Goal: Task Accomplishment & Management: Manage account settings

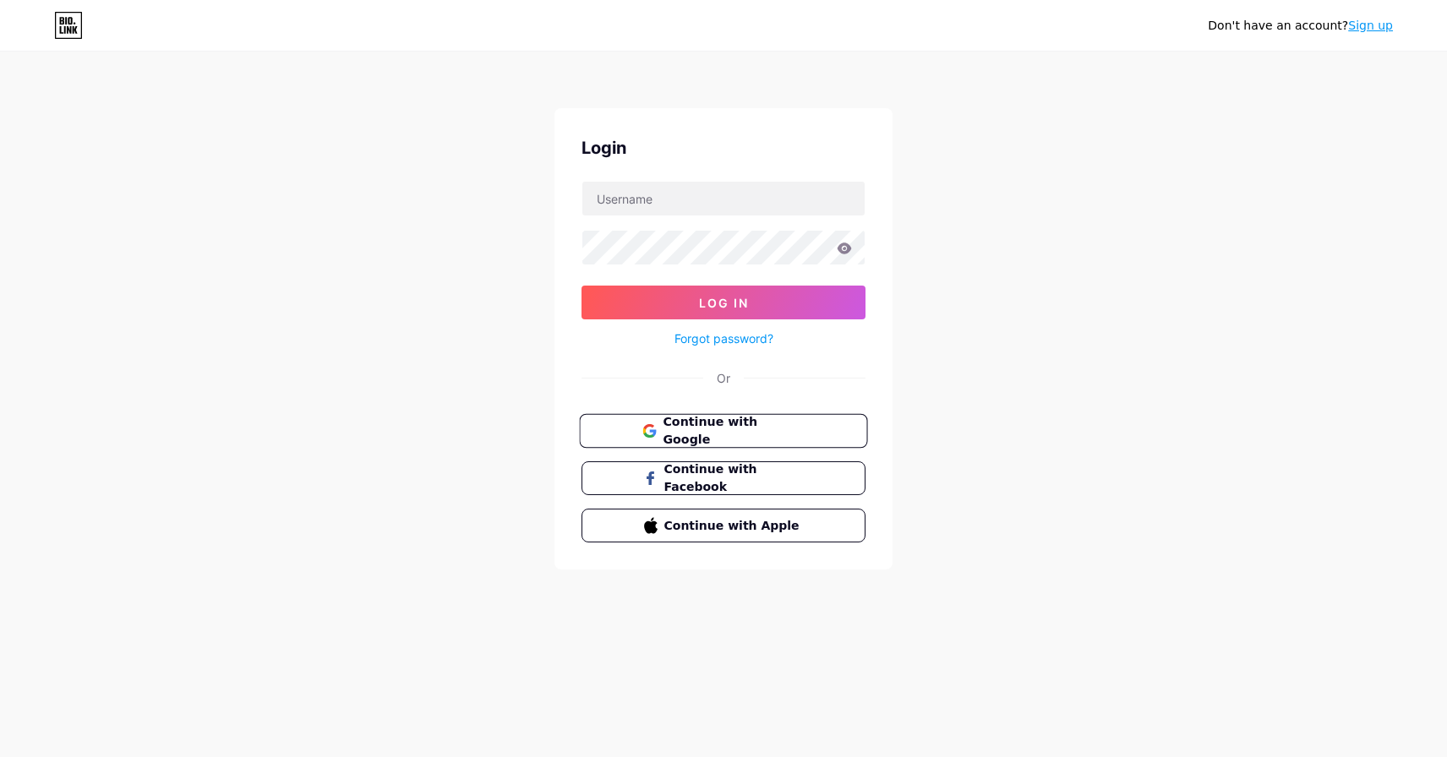
click at [752, 424] on span "Continue with Google" at bounding box center [733, 431] width 141 height 36
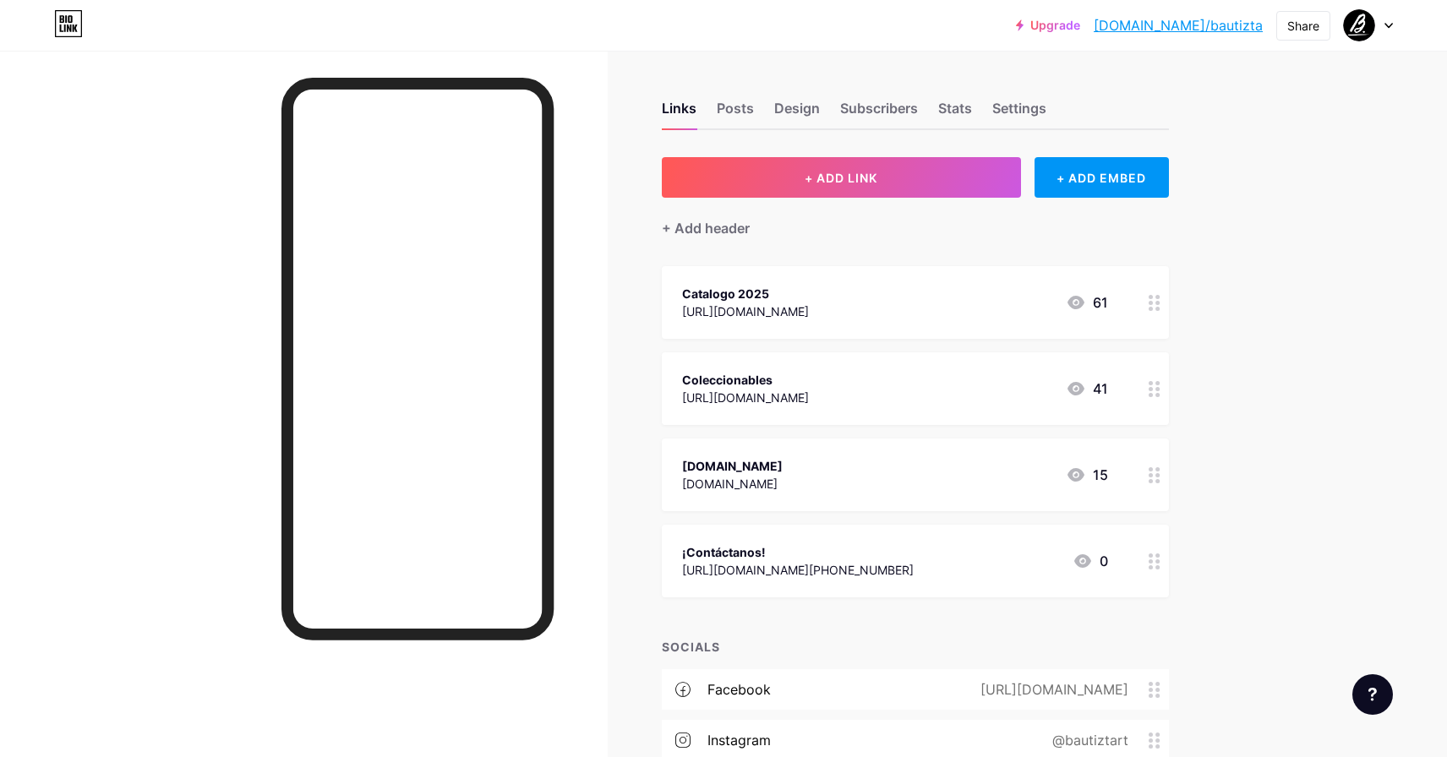
click at [809, 398] on div "[URL][DOMAIN_NAME]" at bounding box center [745, 398] width 127 height 18
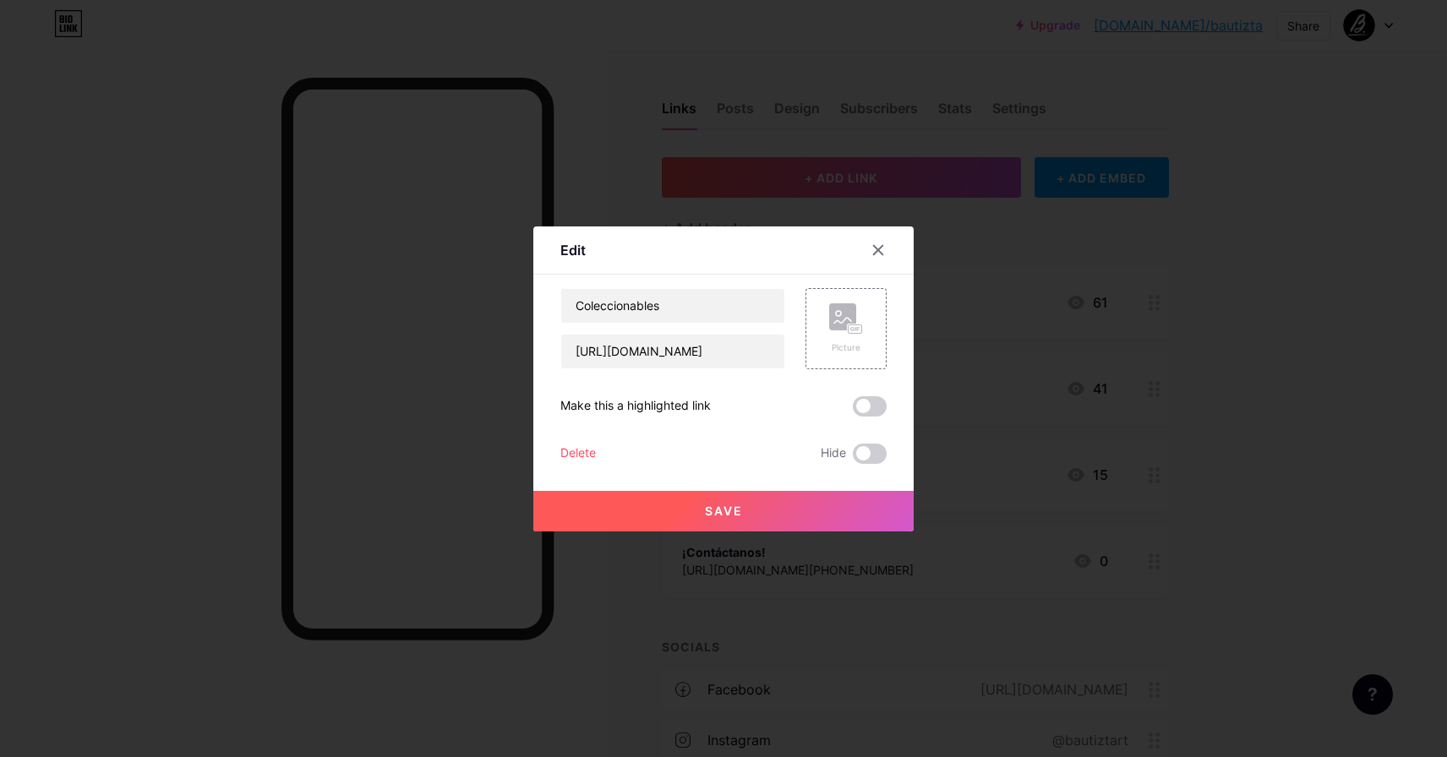
click at [578, 450] on div "Delete" at bounding box center [578, 454] width 36 height 20
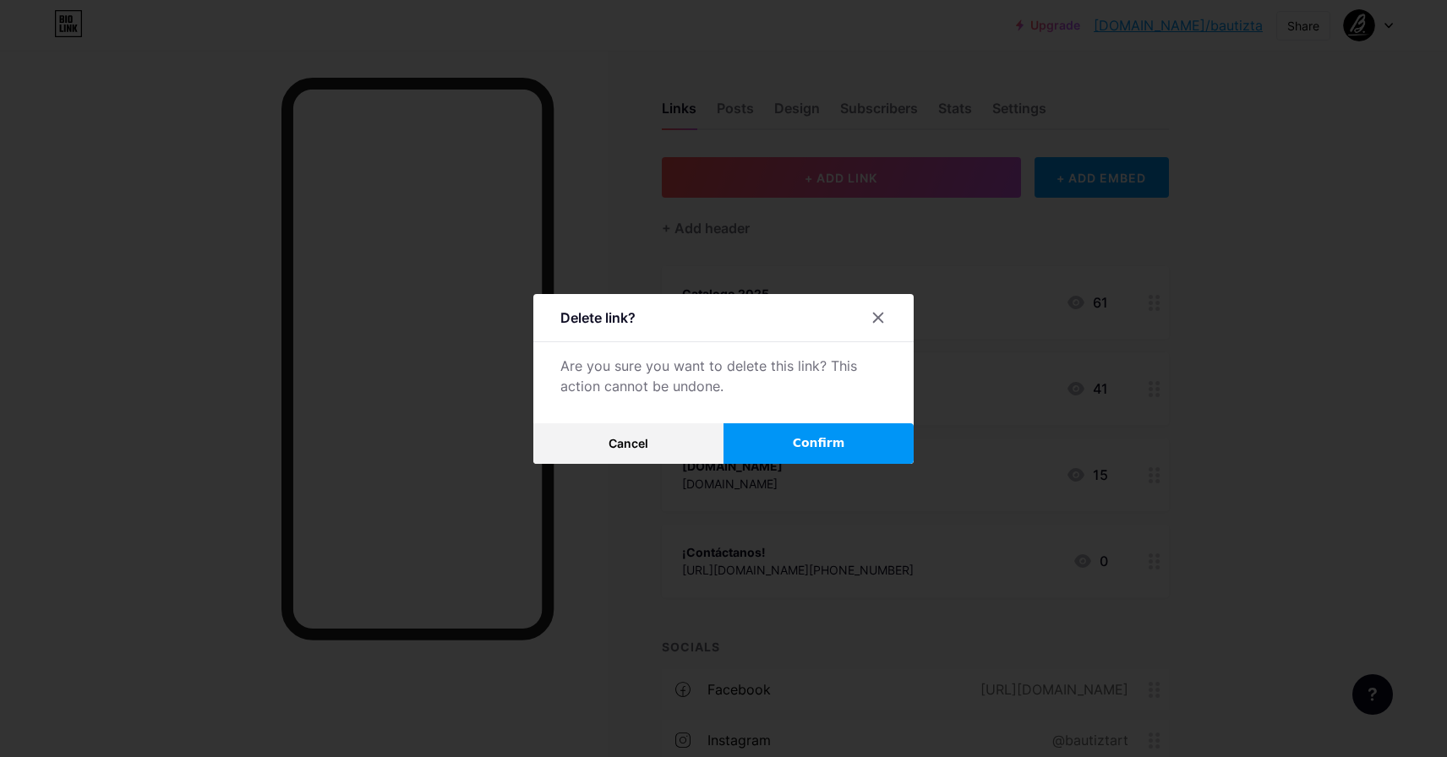
click at [804, 440] on span "Confirm" at bounding box center [819, 444] width 52 height 18
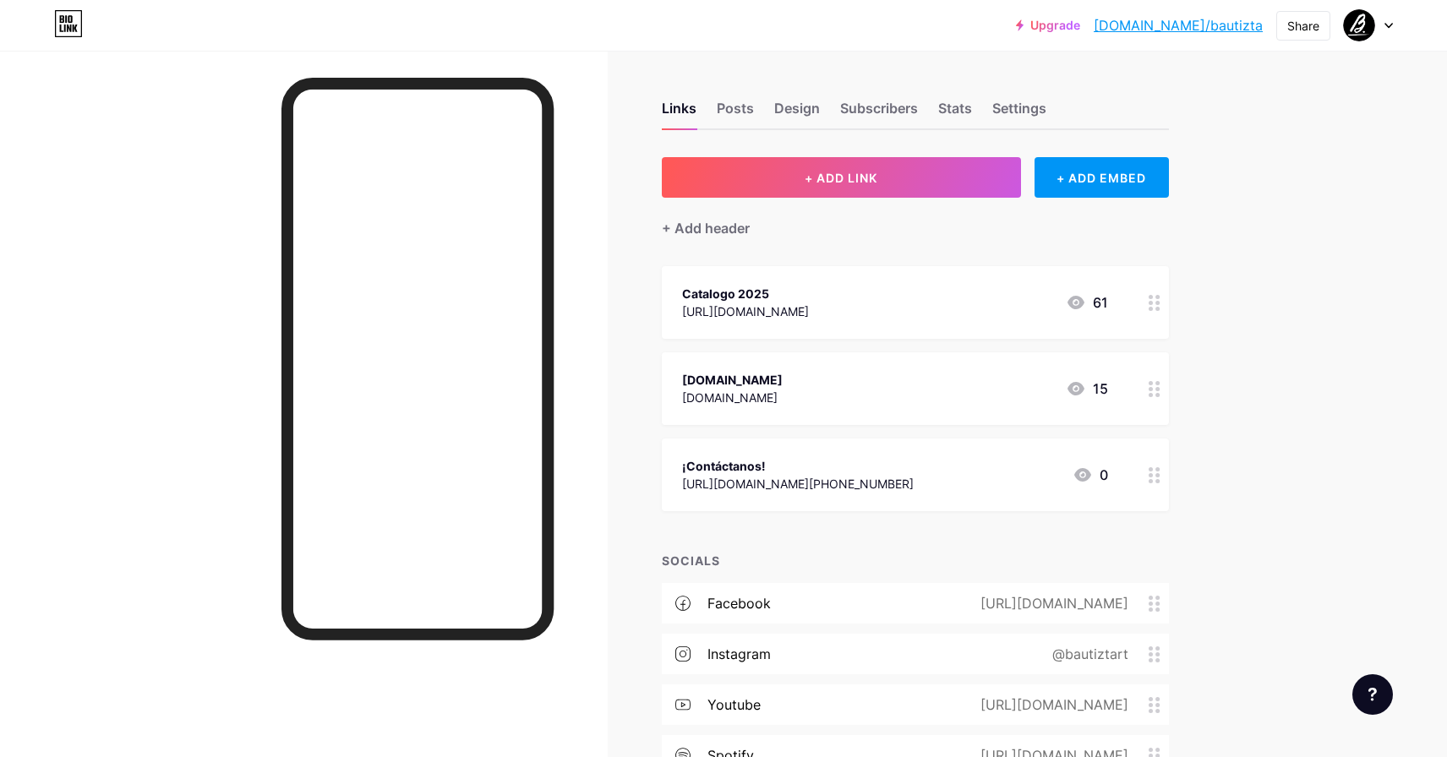
click at [736, 395] on div "[DOMAIN_NAME]" at bounding box center [732, 398] width 101 height 18
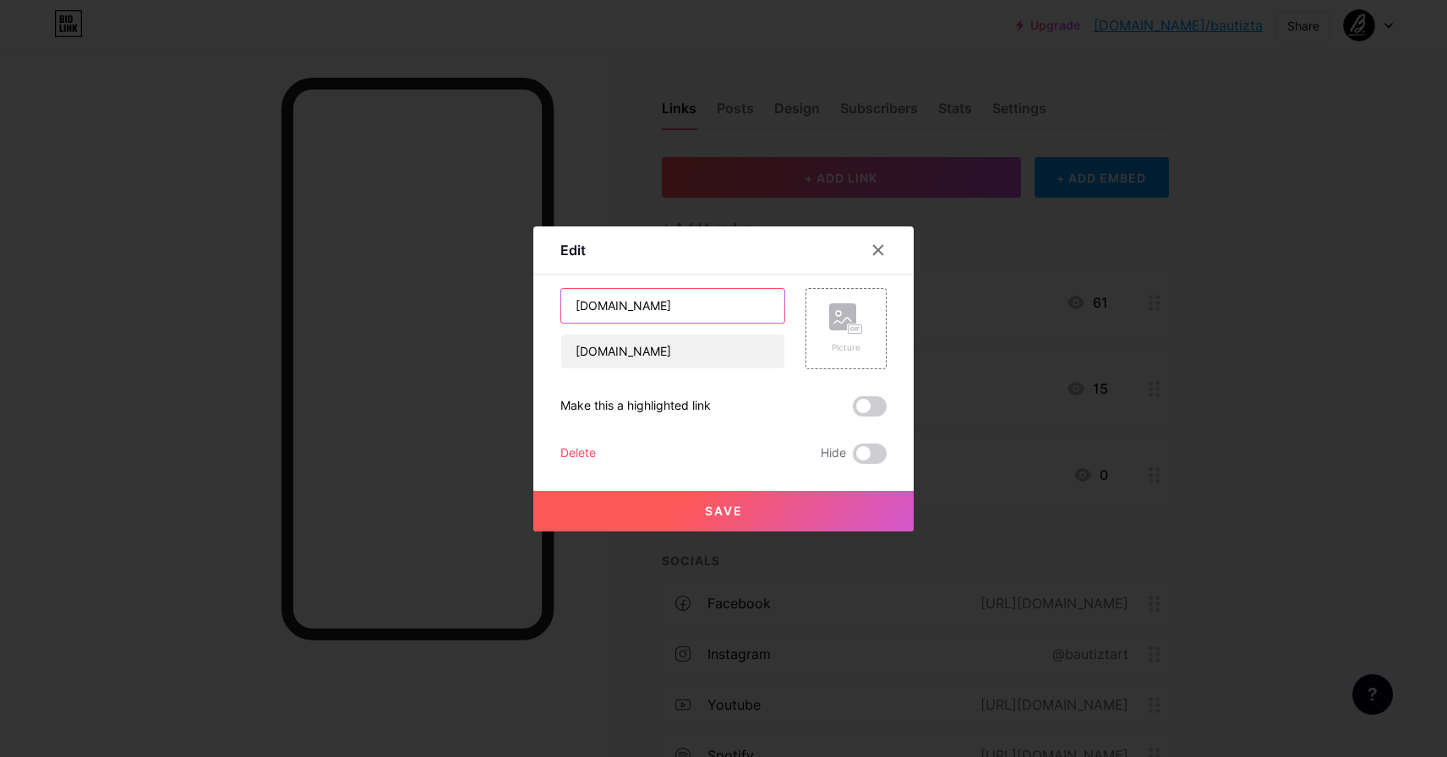
click at [679, 308] on input "[DOMAIN_NAME]" at bounding box center [672, 306] width 223 height 34
click at [678, 309] on input "[DOMAIN_NAME]" at bounding box center [672, 306] width 223 height 34
type input "Maestro"
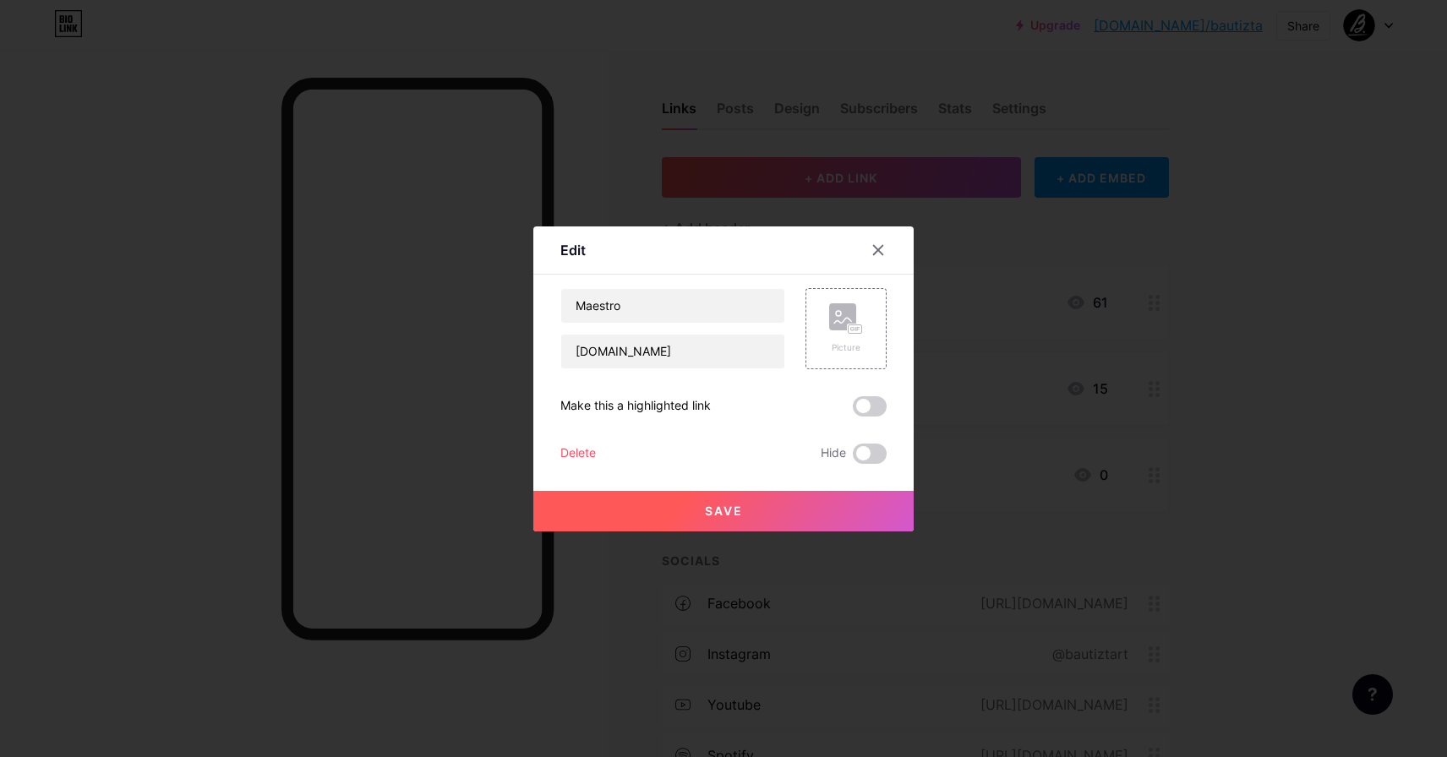
click at [733, 506] on span "Save" at bounding box center [724, 511] width 38 height 14
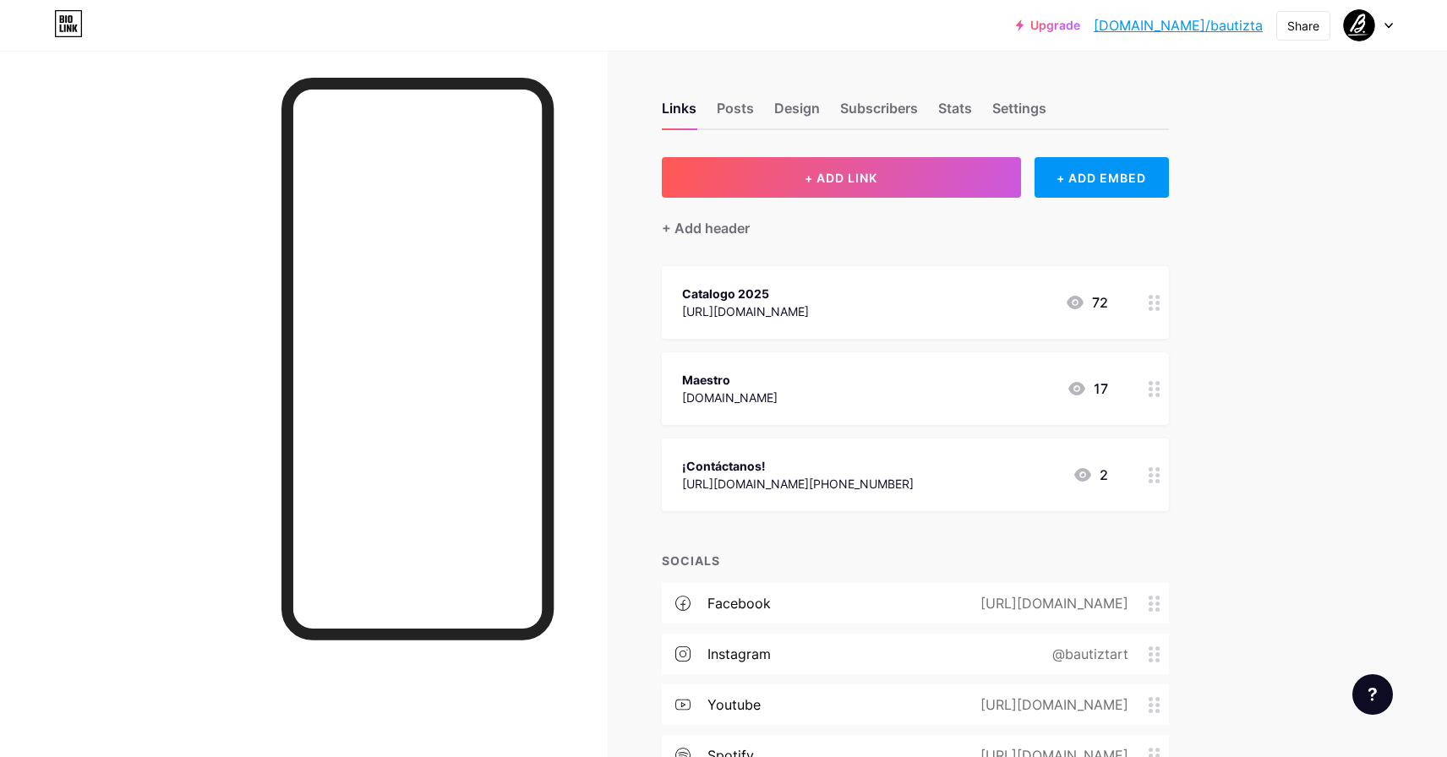
click at [809, 320] on div "Catalogo 2025 [URL][DOMAIN_NAME]" at bounding box center [745, 302] width 127 height 39
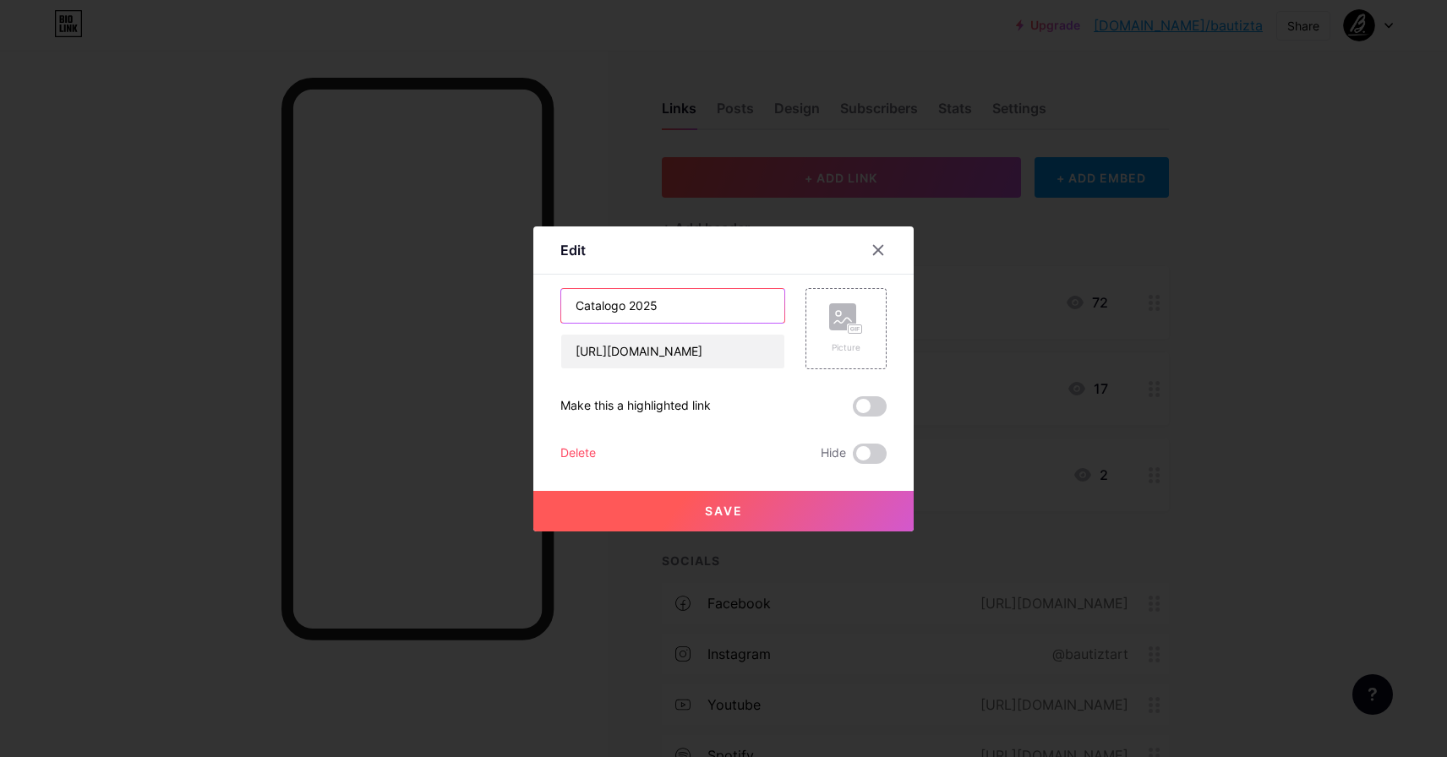
click at [699, 303] on input "Catalogo 2025" at bounding box center [672, 306] width 223 height 34
type input "Tienda Cultural"
click at [789, 515] on button "Save" at bounding box center [723, 511] width 380 height 41
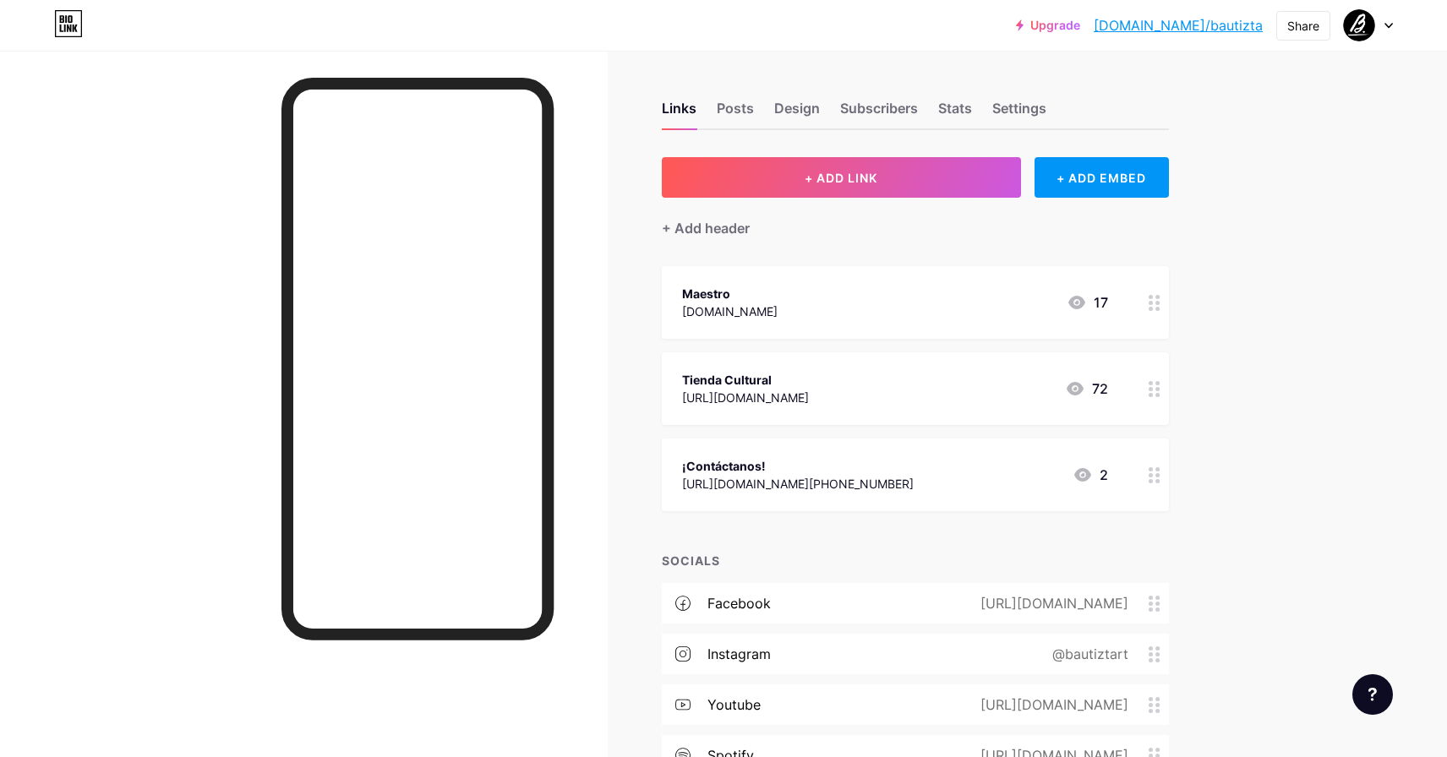
drag, startPoint x: 1156, startPoint y: 395, endPoint x: 1167, endPoint y: 34, distance: 361.1
click at [809, 389] on div "[URL][DOMAIN_NAME]" at bounding box center [745, 398] width 127 height 18
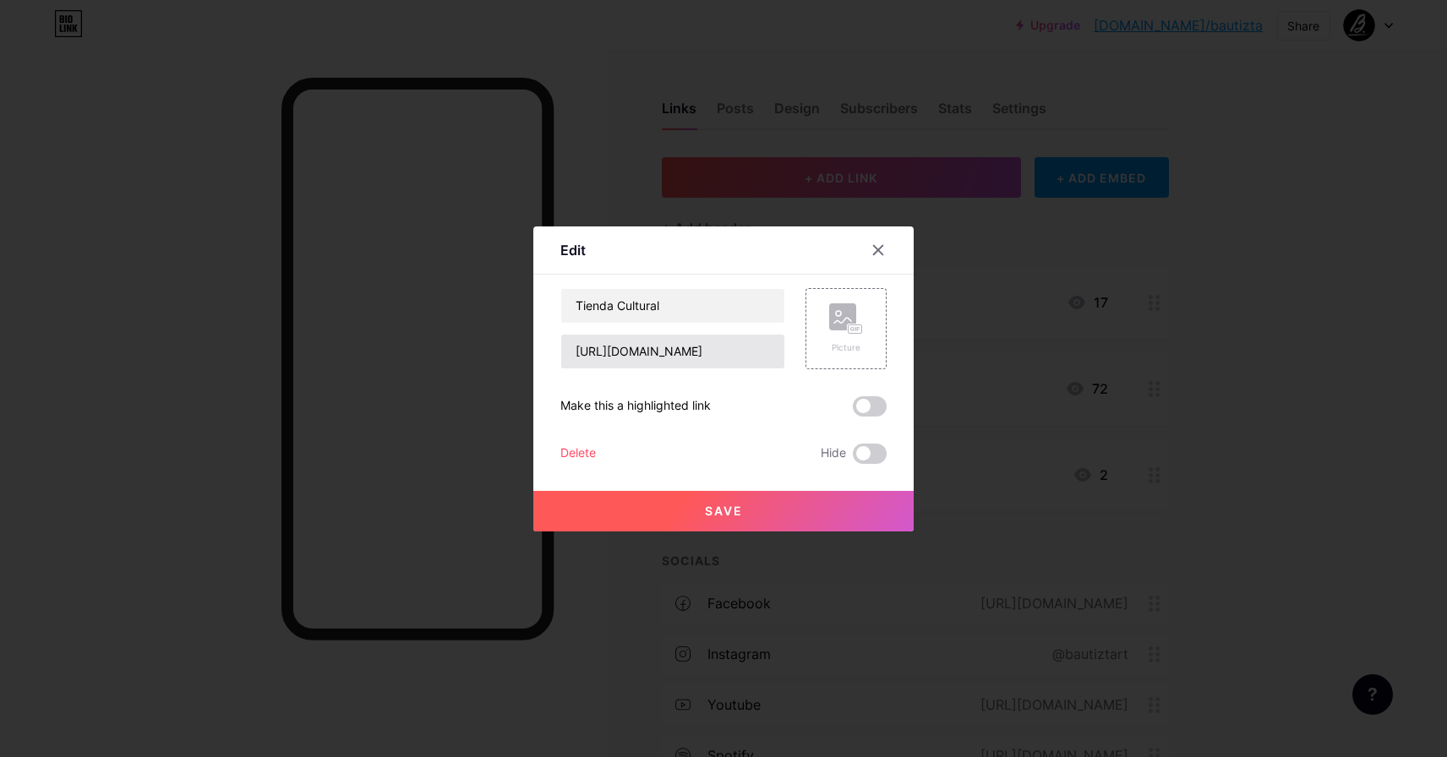
click at [747, 355] on input "[URL][DOMAIN_NAME]" at bounding box center [672, 352] width 223 height 34
paste input "[DOMAIN_NAME][URL][PERSON_NAME]"
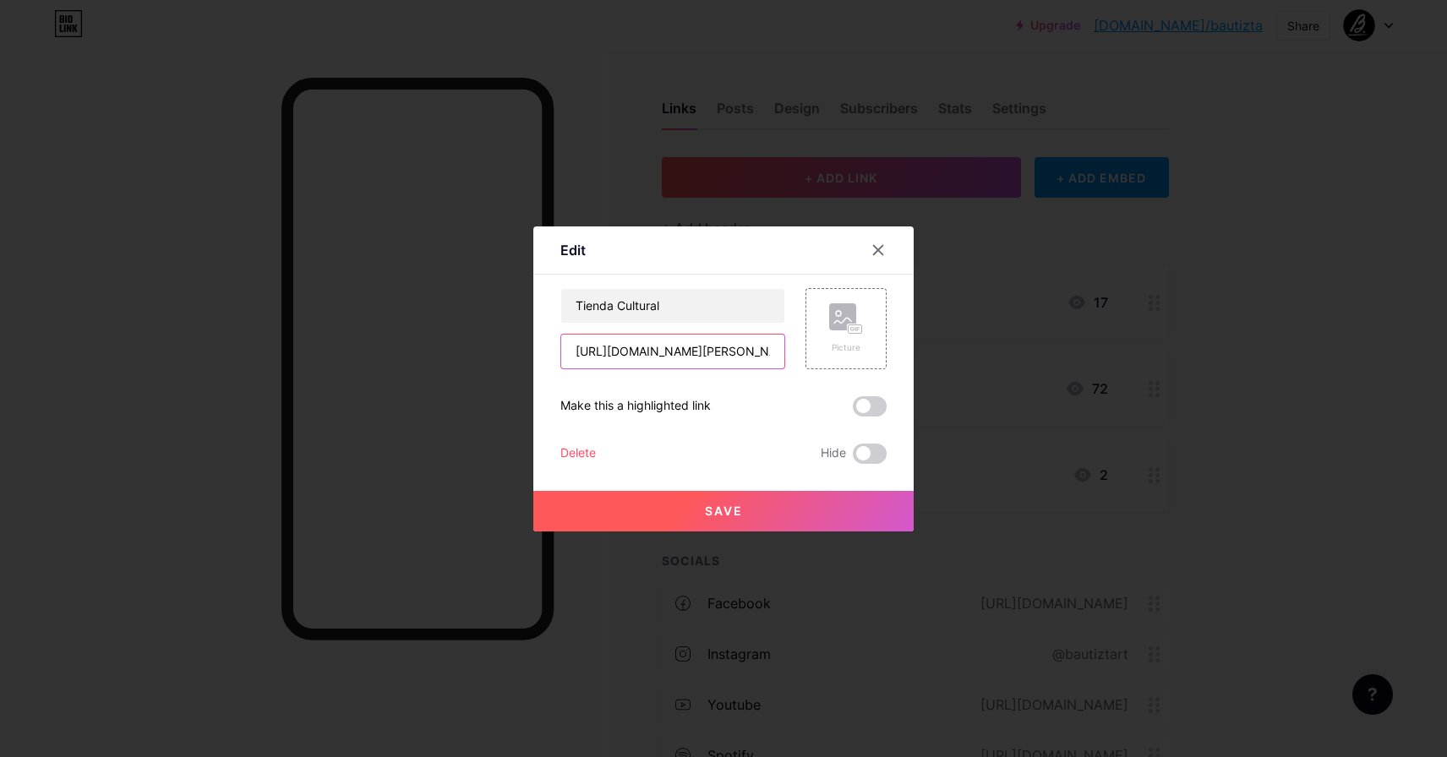
scroll to position [0, 8]
type input "[URL][DOMAIN_NAME][PERSON_NAME]"
click at [755, 510] on button "Save" at bounding box center [723, 511] width 380 height 41
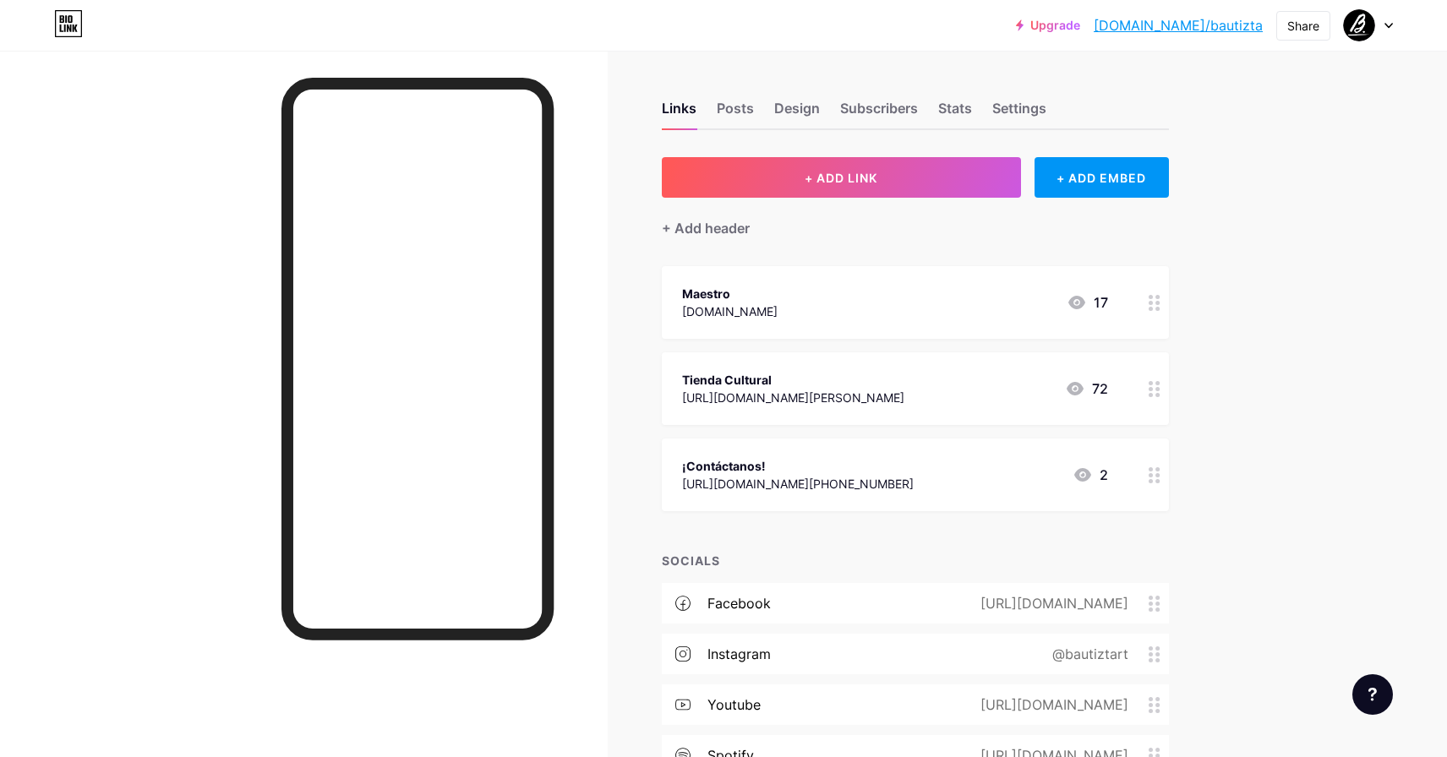
click at [845, 318] on div "Maestro [DOMAIN_NAME] 17" at bounding box center [895, 302] width 426 height 39
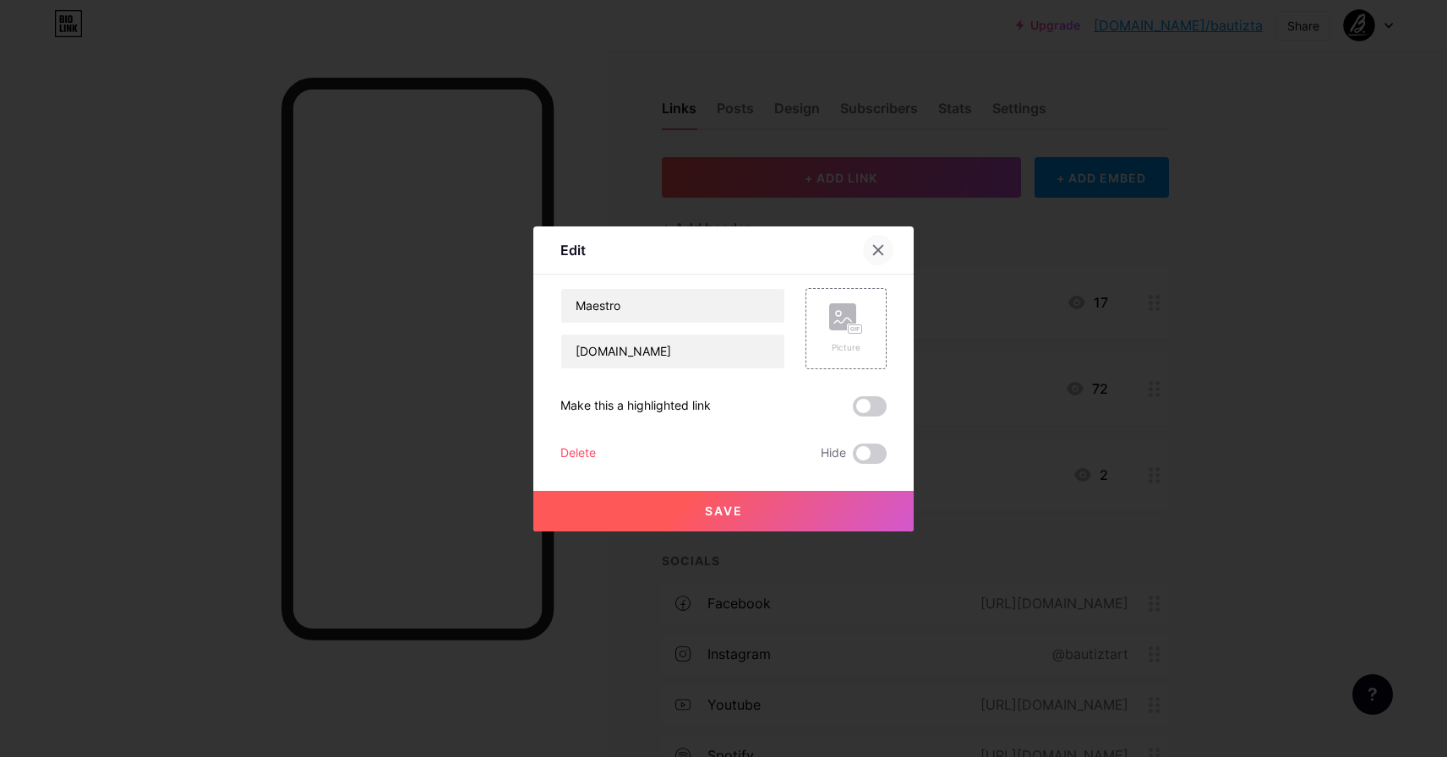
click at [880, 254] on icon at bounding box center [879, 250] width 14 height 14
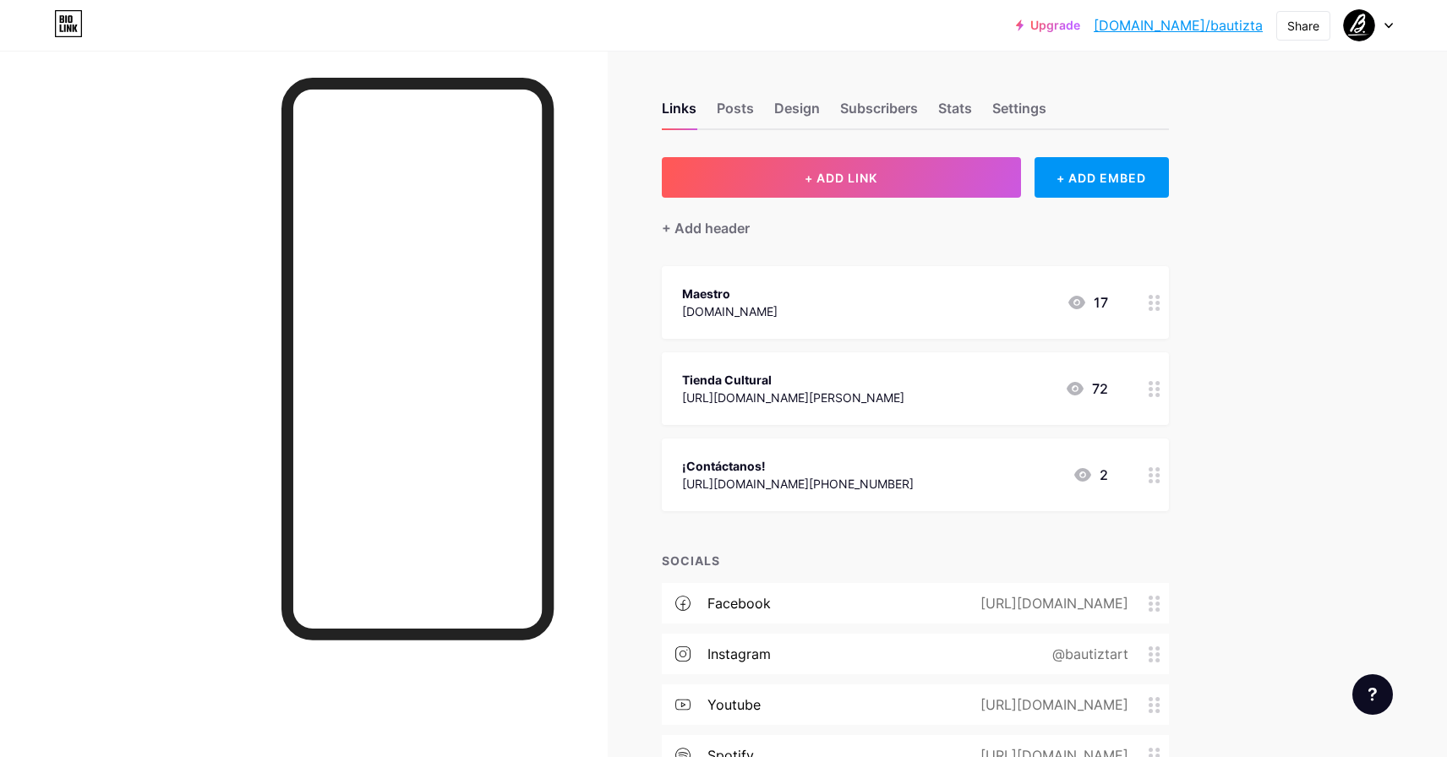
click at [1308, 254] on div "Upgrade [DOMAIN_NAME]/bautiz... [DOMAIN_NAME]/bautizta Share Switch accounts Ma…" at bounding box center [723, 481] width 1447 height 962
